Goal: Transaction & Acquisition: Purchase product/service

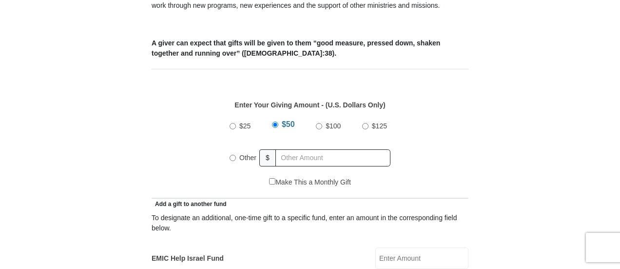
scroll to position [390, 0]
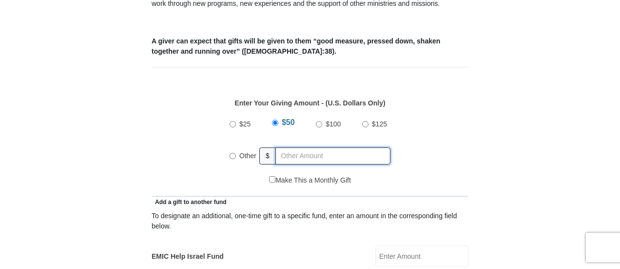
radio input "true"
click at [287, 147] on input "text" at bounding box center [335, 155] width 112 height 17
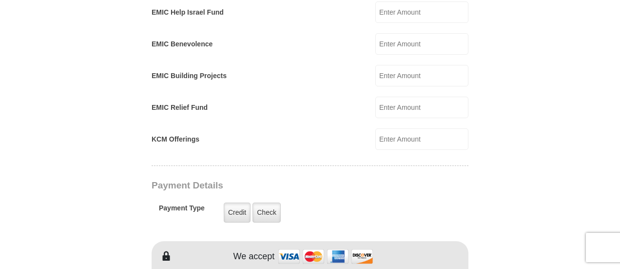
scroll to position [682, 0]
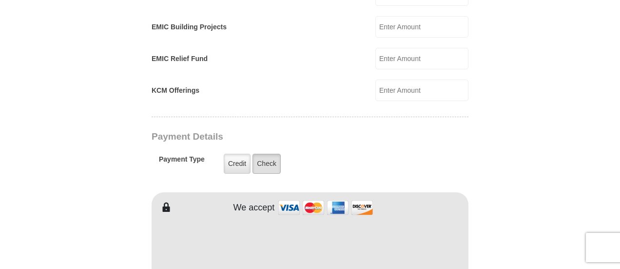
type input "367"
click at [267, 154] on label "Check" at bounding box center [267, 164] width 28 height 20
click at [0, 0] on input "Check" at bounding box center [0, 0] width 0 height 0
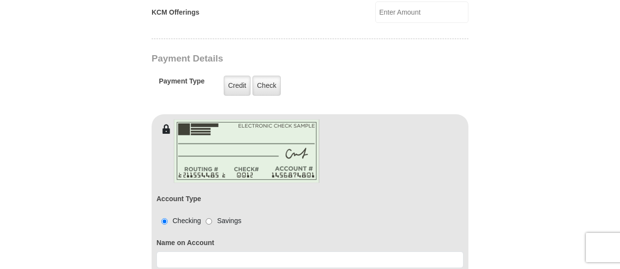
scroll to position [877, 0]
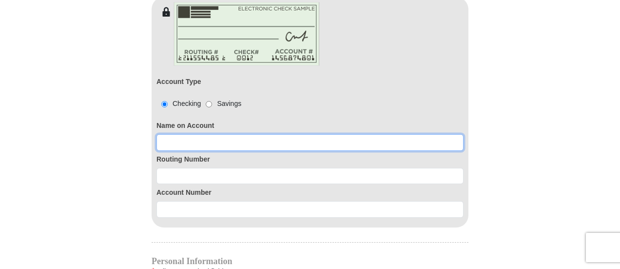
click at [172, 134] on input at bounding box center [309, 142] width 307 height 17
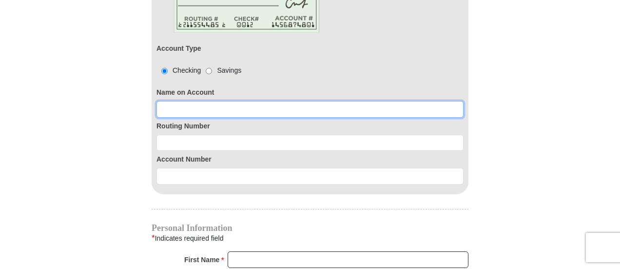
scroll to position [926, 0]
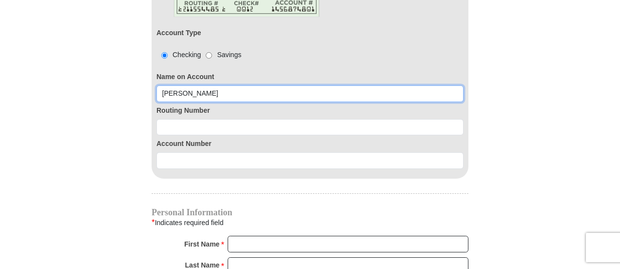
click at [205, 85] on input "[PERSON_NAME]" at bounding box center [309, 93] width 307 height 17
type input "[PERSON_NAME]"
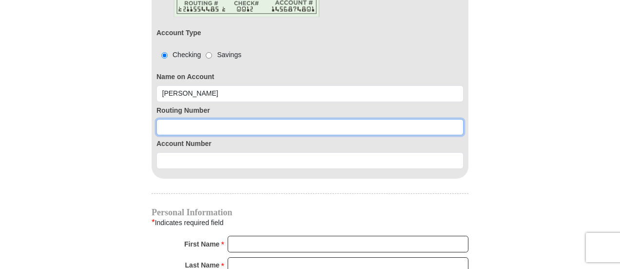
click at [188, 119] on input at bounding box center [309, 127] width 307 height 17
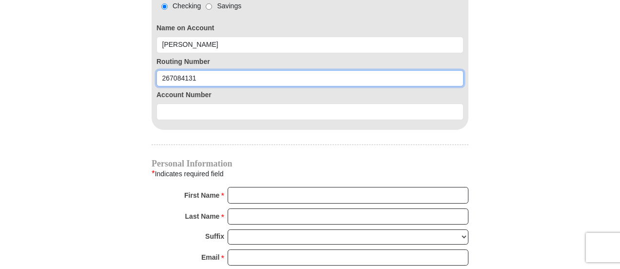
type input "267084131"
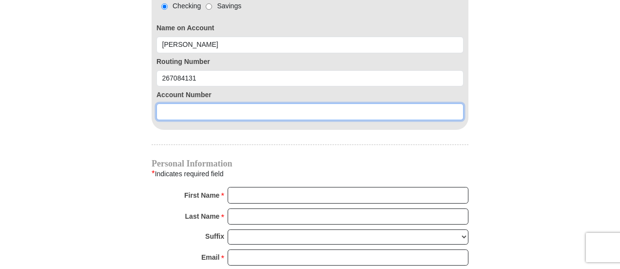
click at [162, 103] on input at bounding box center [309, 111] width 307 height 17
type input "956746622"
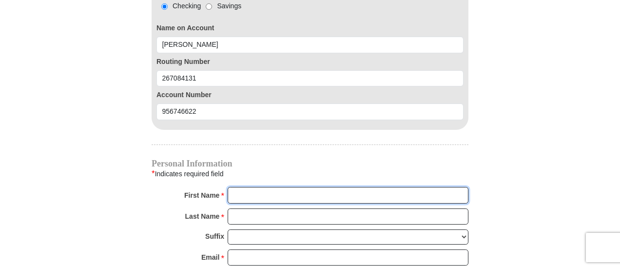
click at [234, 187] on input "First Name *" at bounding box center [348, 195] width 241 height 17
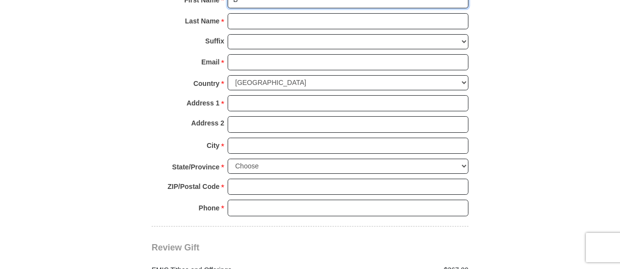
scroll to position [1150, 0]
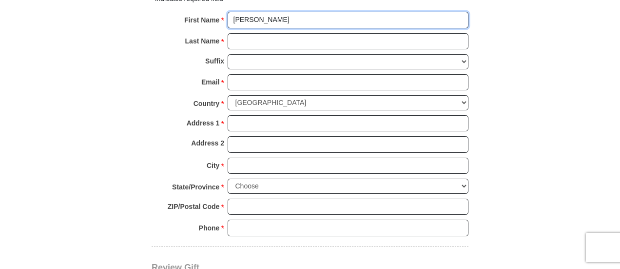
type input "[PERSON_NAME]"
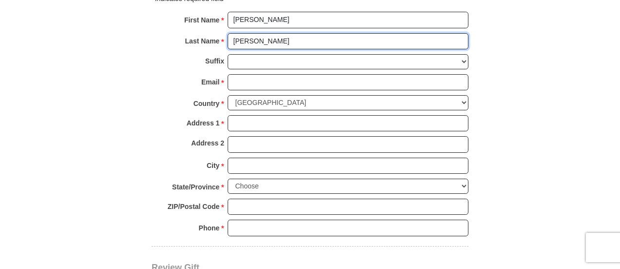
type input "[PERSON_NAME]"
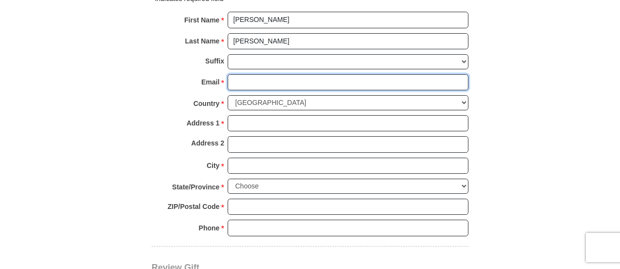
click at [245, 74] on input "Email *" at bounding box center [348, 82] width 241 height 17
type input "[EMAIL_ADDRESS][DOMAIN_NAME]"
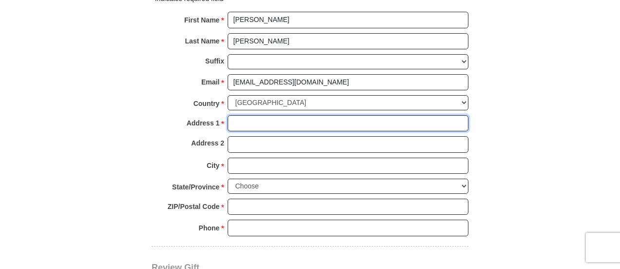
click at [266, 115] on input "Address 1 *" at bounding box center [348, 123] width 241 height 17
type input "[STREET_ADDRESS]"
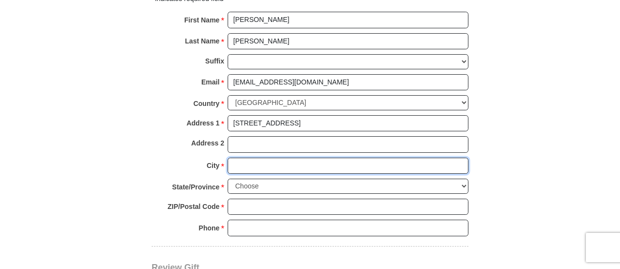
click at [299, 157] on input "City *" at bounding box center [348, 165] width 241 height 17
type input "[GEOGRAPHIC_DATA]"
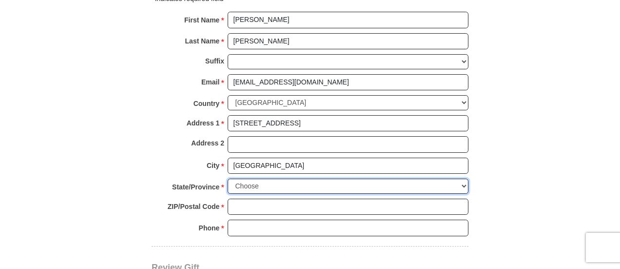
click at [277, 178] on select "Choose [US_STATE] [US_STATE] [US_STATE] [US_STATE] [US_STATE] Armed Forces Amer…" at bounding box center [348, 185] width 241 height 15
select select "FL"
click at [228, 178] on select "Choose [US_STATE] [US_STATE] [US_STATE] [US_STATE] [US_STATE] Armed Forces Amer…" at bounding box center [348, 185] width 241 height 15
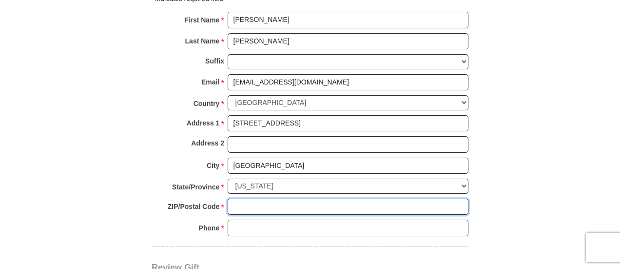
click at [250, 198] on input "ZIP/Postal Code *" at bounding box center [348, 206] width 241 height 17
click at [256, 198] on input "33904" at bounding box center [348, 206] width 241 height 17
type input "33904"
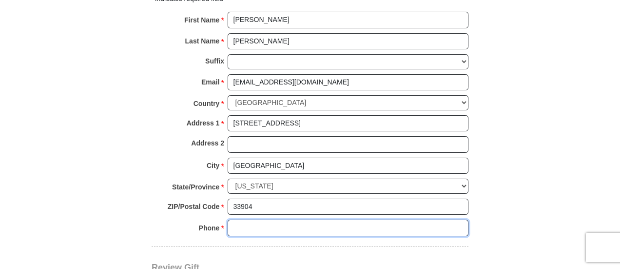
click at [249, 219] on input "Phone * *" at bounding box center [348, 227] width 241 height 17
type input "[PHONE_NUMBER]"
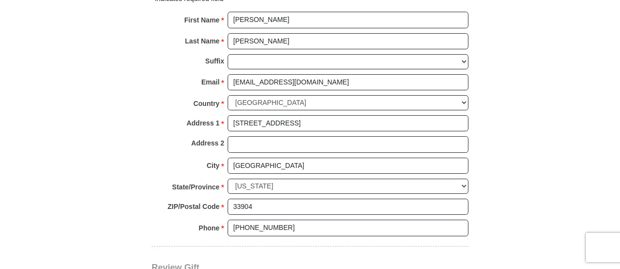
drag, startPoint x: 10, startPoint y: 147, endPoint x: 36, endPoint y: 139, distance: 26.9
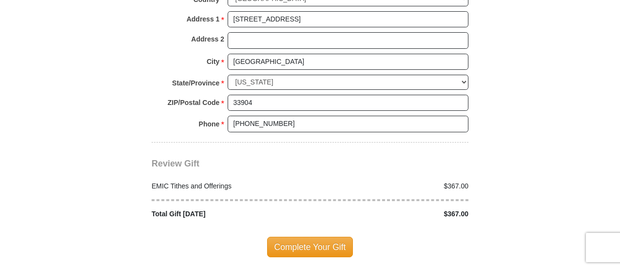
scroll to position [1296, 0]
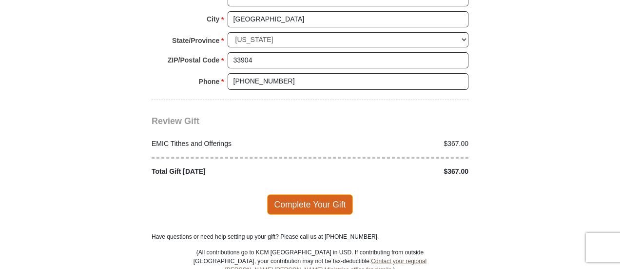
click at [281, 194] on span "Complete Your Gift" at bounding box center [310, 204] width 86 height 20
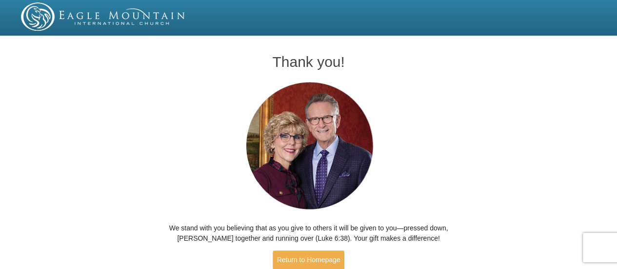
click at [16, 205] on div "Thank you! We stand with you believing that as you give to others it will be gi…" at bounding box center [308, 162] width 617 height 247
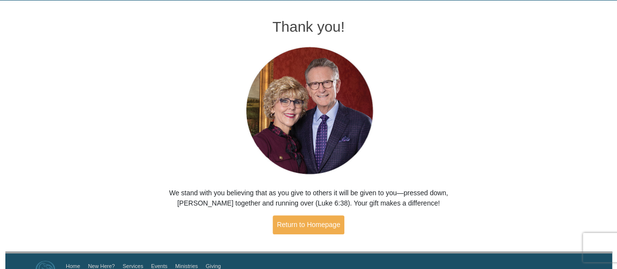
scroll to position [54, 0]
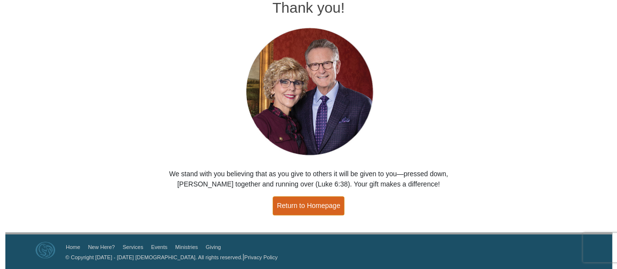
click at [288, 205] on link "Return to Homepage" at bounding box center [309, 205] width 72 height 19
